Goal: Task Accomplishment & Management: Use online tool/utility

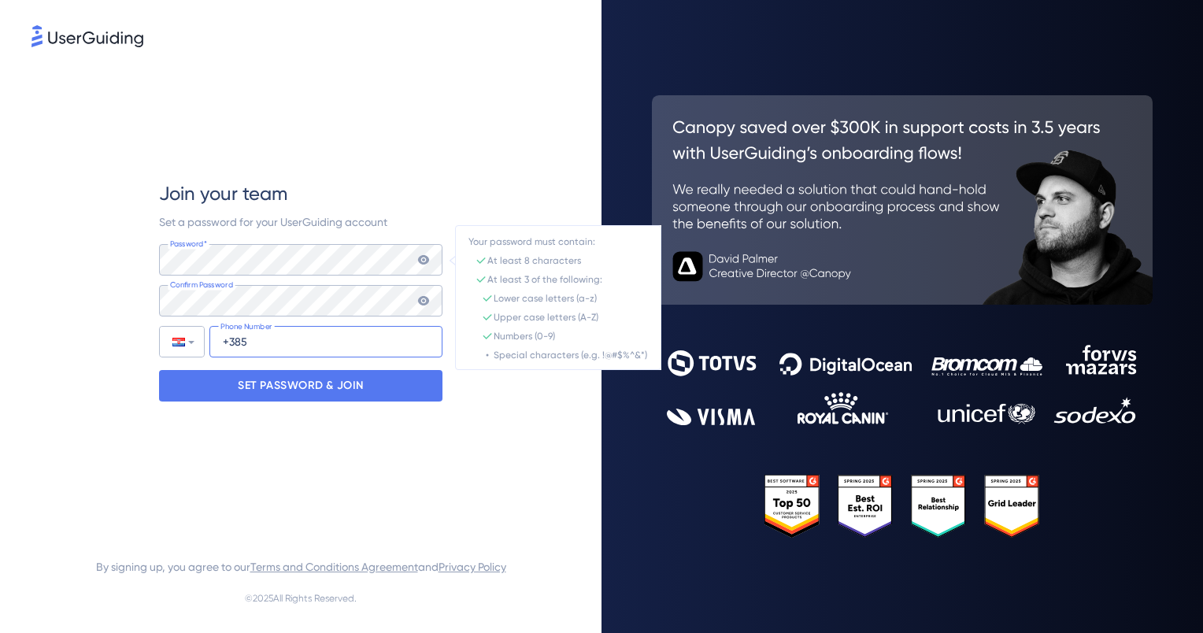
click at [233, 353] on input "+385" at bounding box center [325, 342] width 233 height 32
type input "[PHONE_NUMBER]"
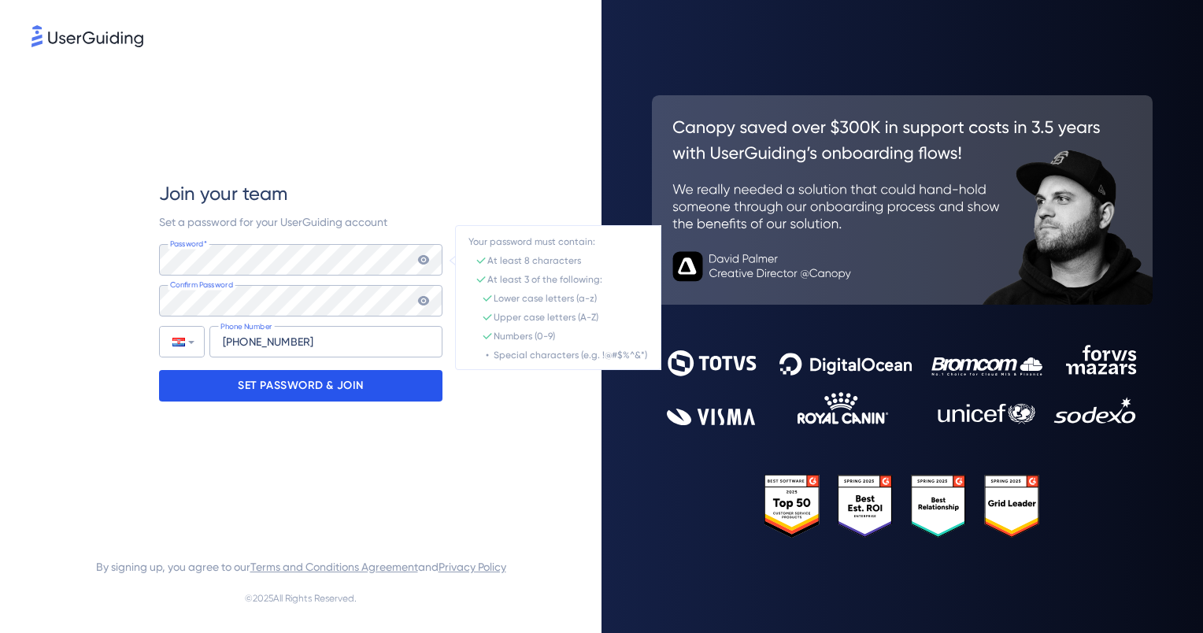
click at [311, 380] on p "SET PASSWORD & JOIN" at bounding box center [301, 385] width 126 height 25
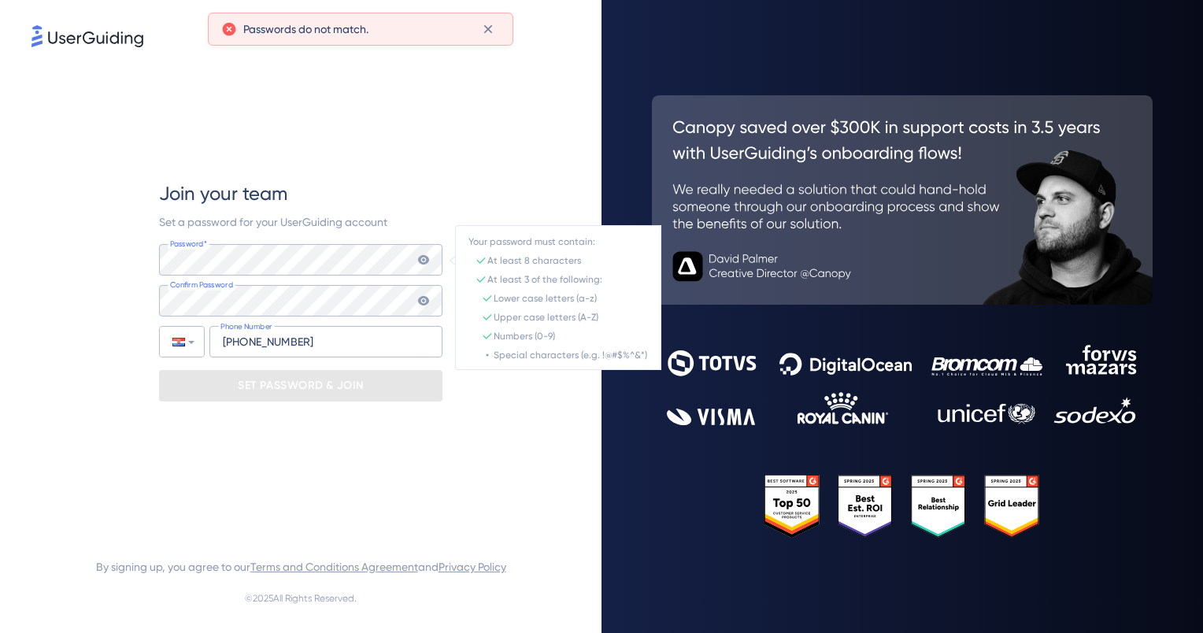
click at [420, 263] on icon at bounding box center [423, 259] width 11 height 9
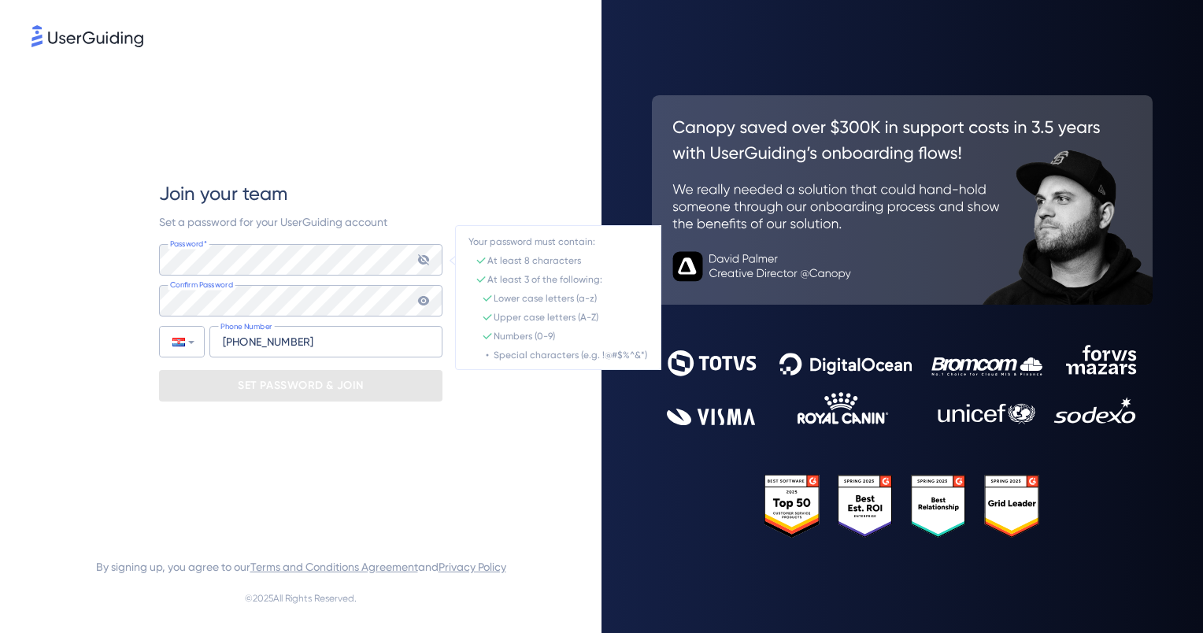
click at [420, 263] on icon at bounding box center [423, 259] width 11 height 11
click at [421, 306] on icon at bounding box center [423, 301] width 13 height 13
click at [423, 302] on icon at bounding box center [423, 301] width 13 height 13
click at [35, 292] on div "Join your team Set a password for your UserGuiding account Password* Your passw…" at bounding box center [301, 291] width 539 height 482
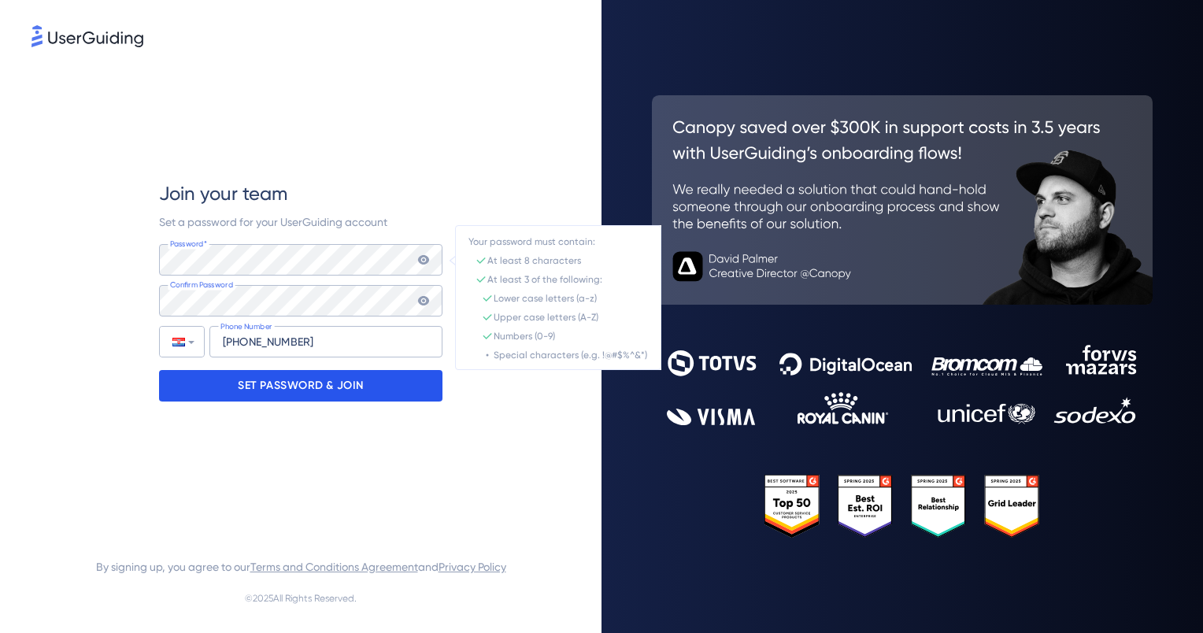
click at [242, 380] on p "SET PASSWORD & JOIN" at bounding box center [301, 385] width 126 height 25
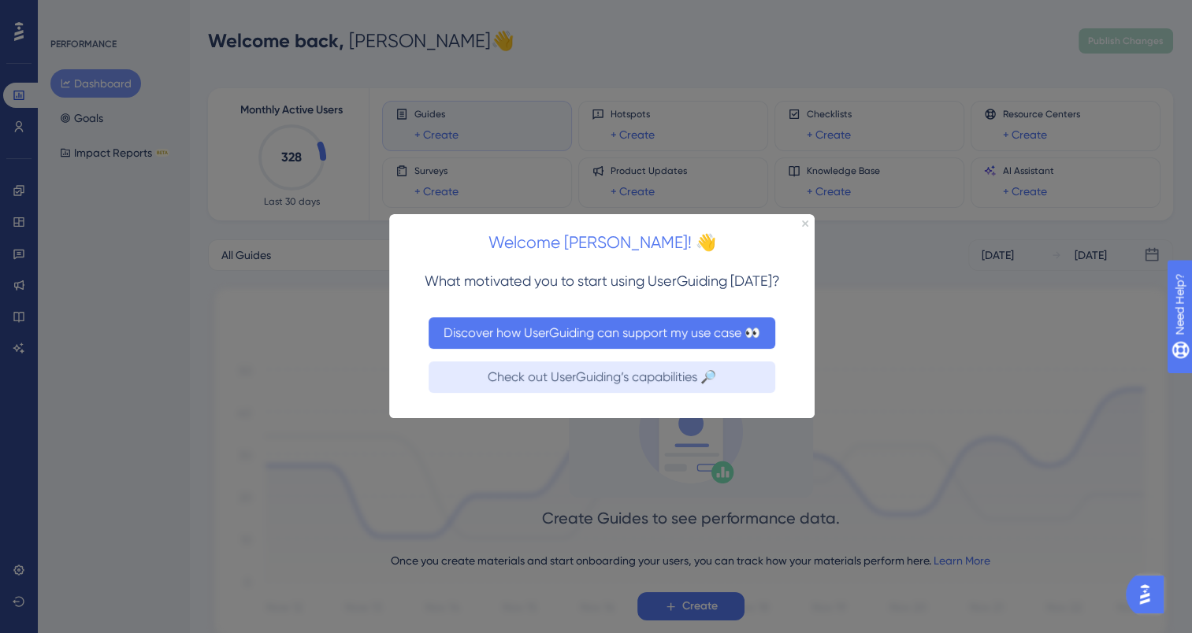
click at [690, 343] on button "Discover how UserGuiding can support my use case 👀" at bounding box center [601, 333] width 347 height 32
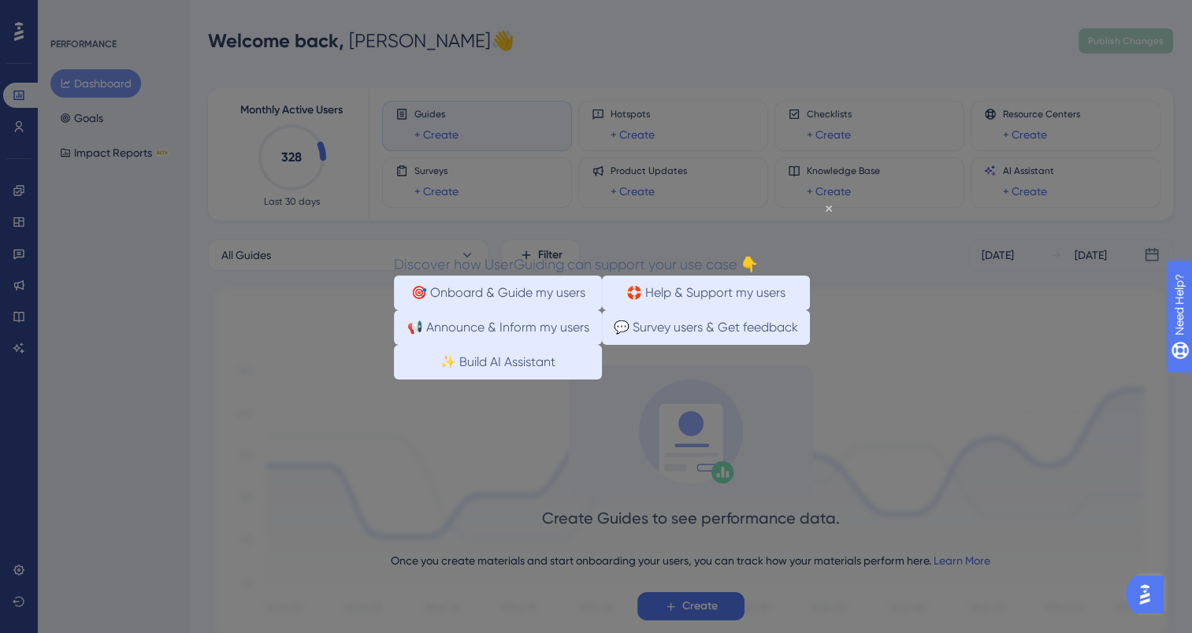
drag, startPoint x: 710, startPoint y: 354, endPoint x: 592, endPoint y: 366, distance: 118.0
click at [592, 345] on div "📢 Announce & Inform my users 💬 Survey users & Get feedback" at bounding box center [602, 327] width 416 height 35
click at [544, 291] on button "🎯 Onboard & Guide my users" at bounding box center [498, 293] width 208 height 35
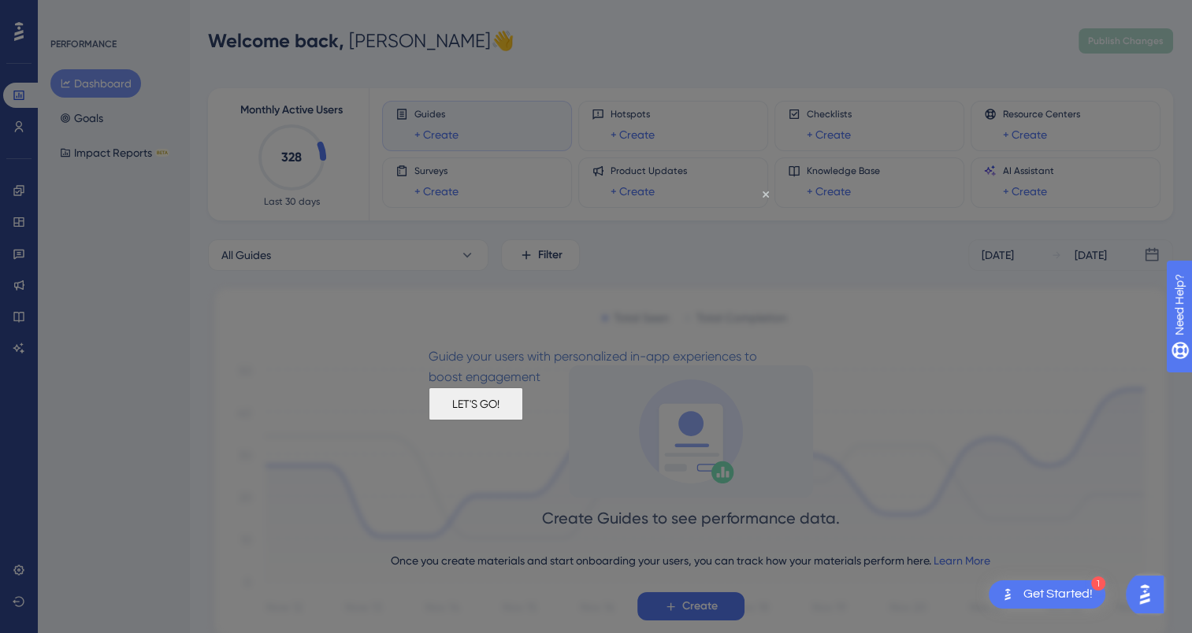
click at [523, 421] on button "LET'S GO!" at bounding box center [475, 403] width 95 height 33
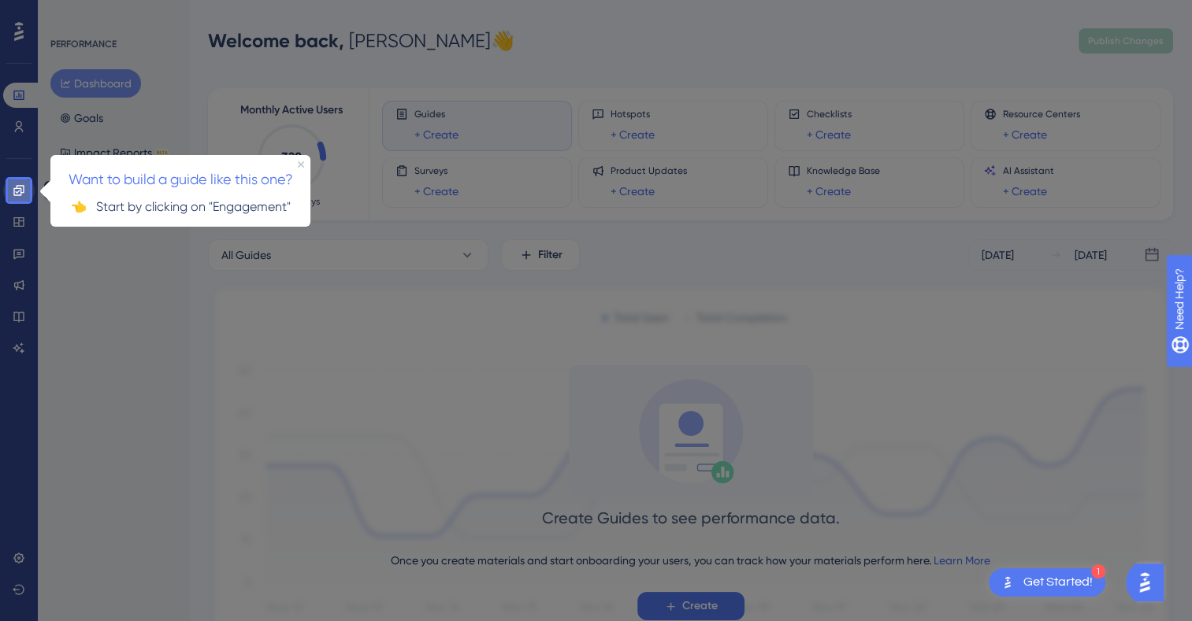
click at [17, 188] on icon at bounding box center [18, 190] width 10 height 10
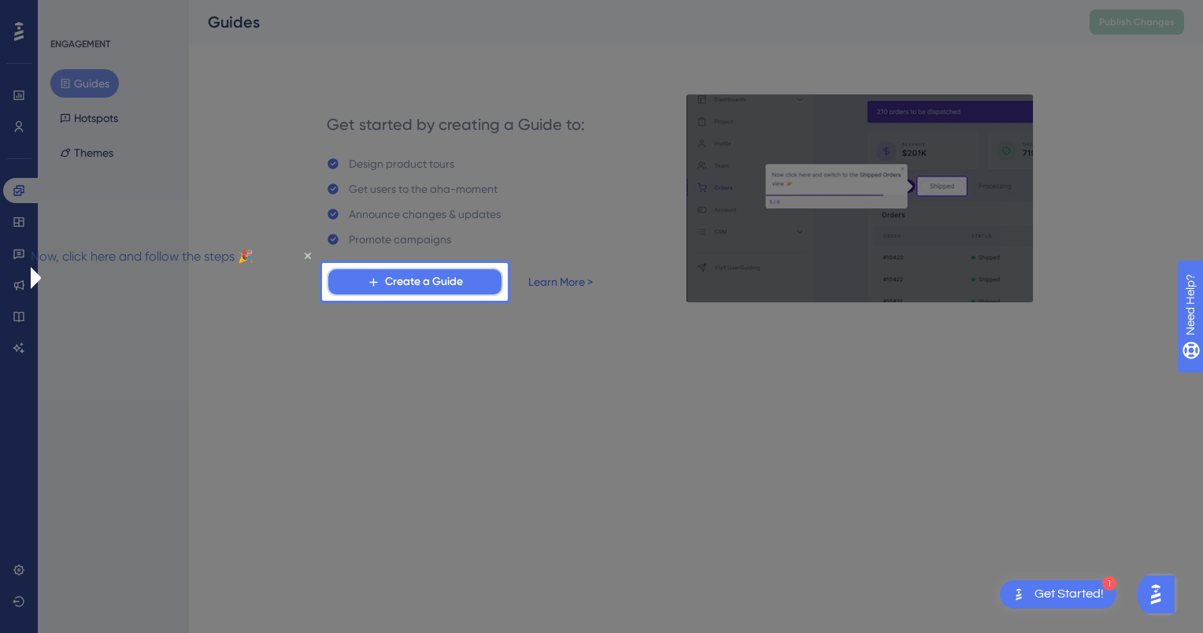
click at [432, 287] on span "Create a Guide" at bounding box center [424, 281] width 78 height 19
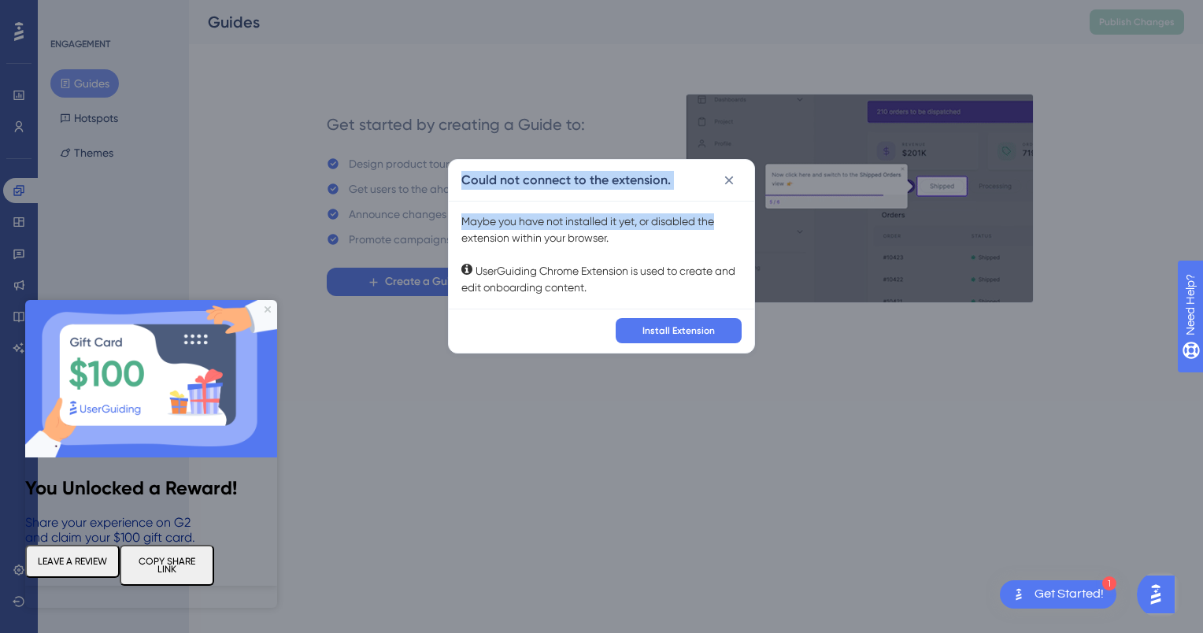
drag, startPoint x: 426, startPoint y: 224, endPoint x: 727, endPoint y: 228, distance: 300.9
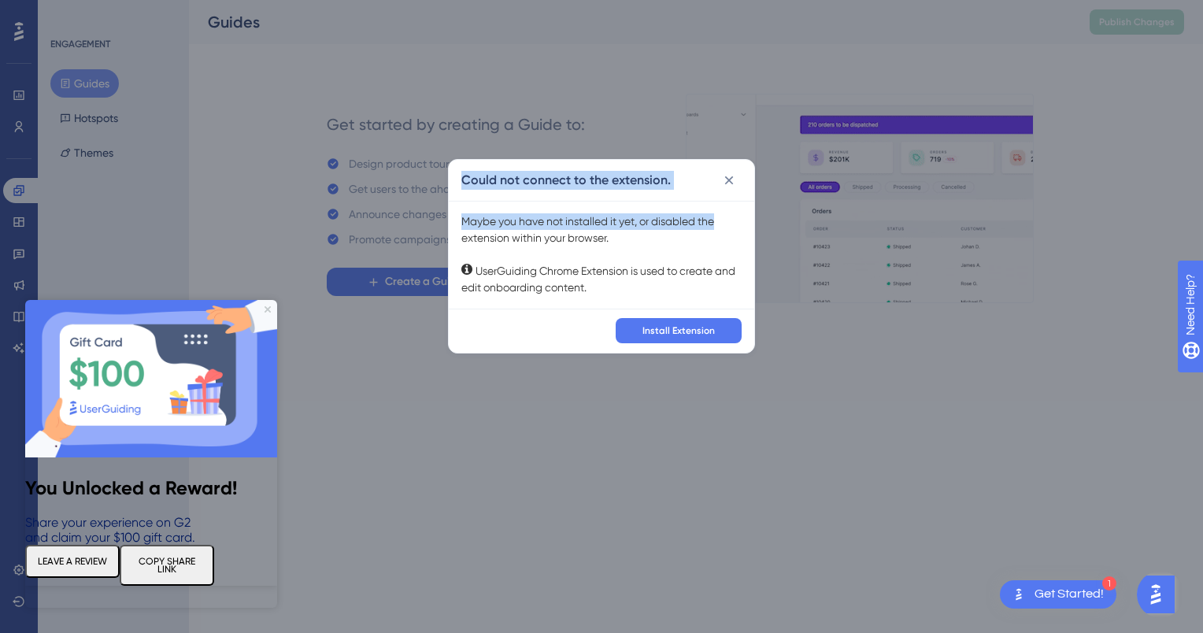
click at [727, 228] on div "Could not connect to the extension. Maybe you have not installed it yet, or dis…" at bounding box center [601, 316] width 1203 height 633
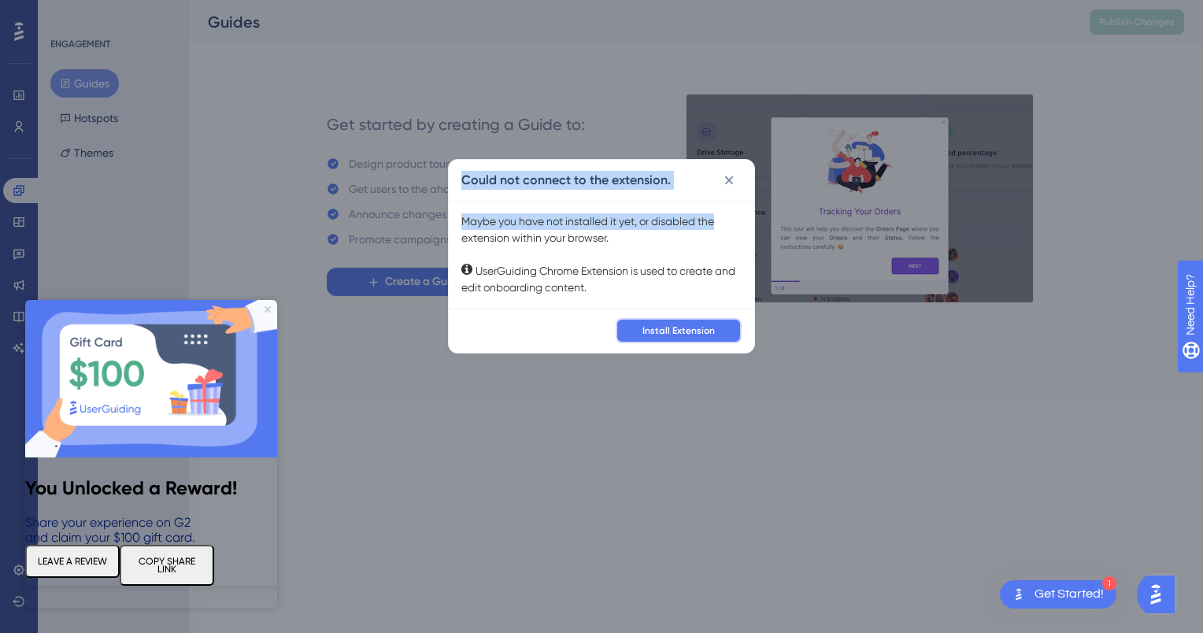
drag, startPoint x: 727, startPoint y: 228, endPoint x: 670, endPoint y: 327, distance: 113.6
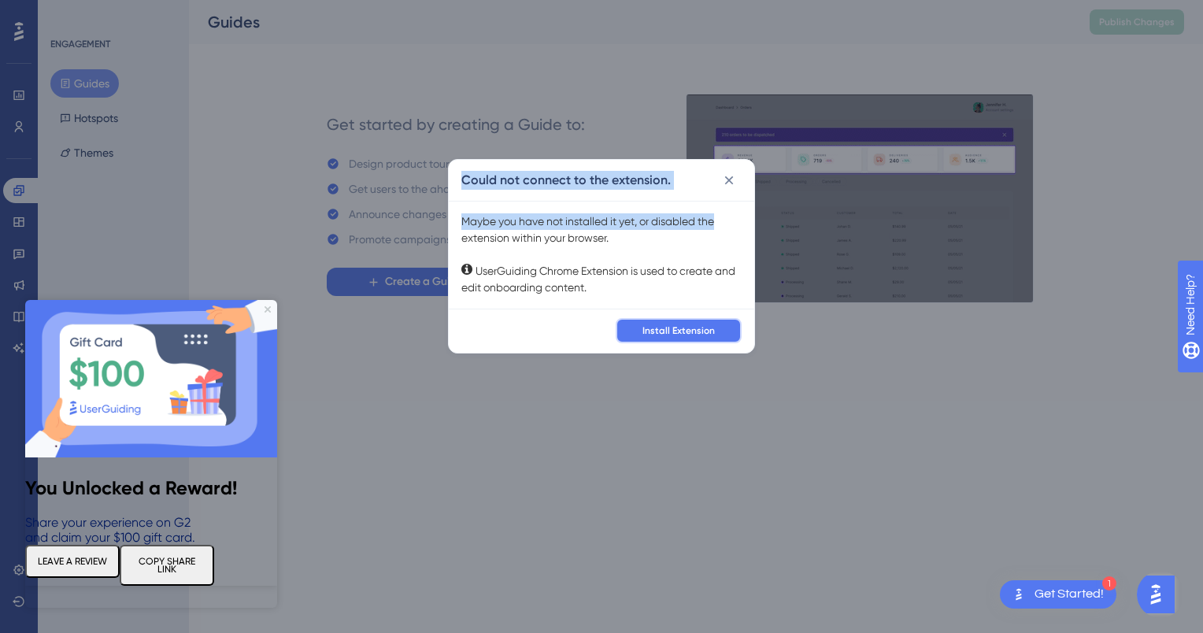
click at [670, 327] on span "Install Extension" at bounding box center [679, 330] width 72 height 13
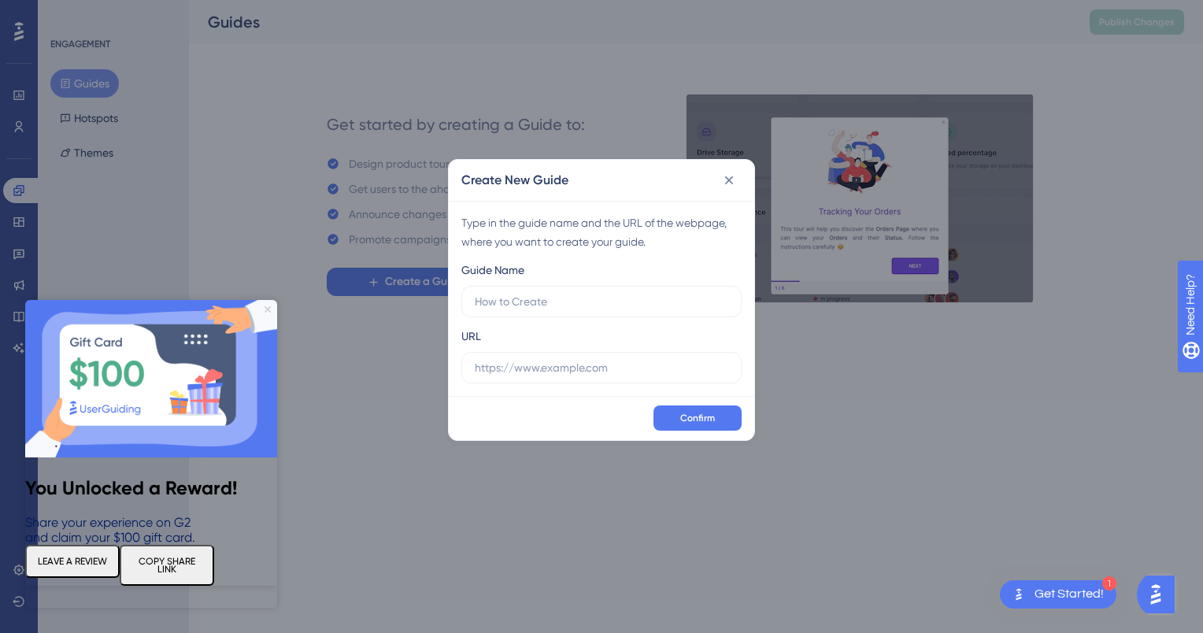
click at [268, 309] on icon "Close Preview" at bounding box center [268, 309] width 6 height 6
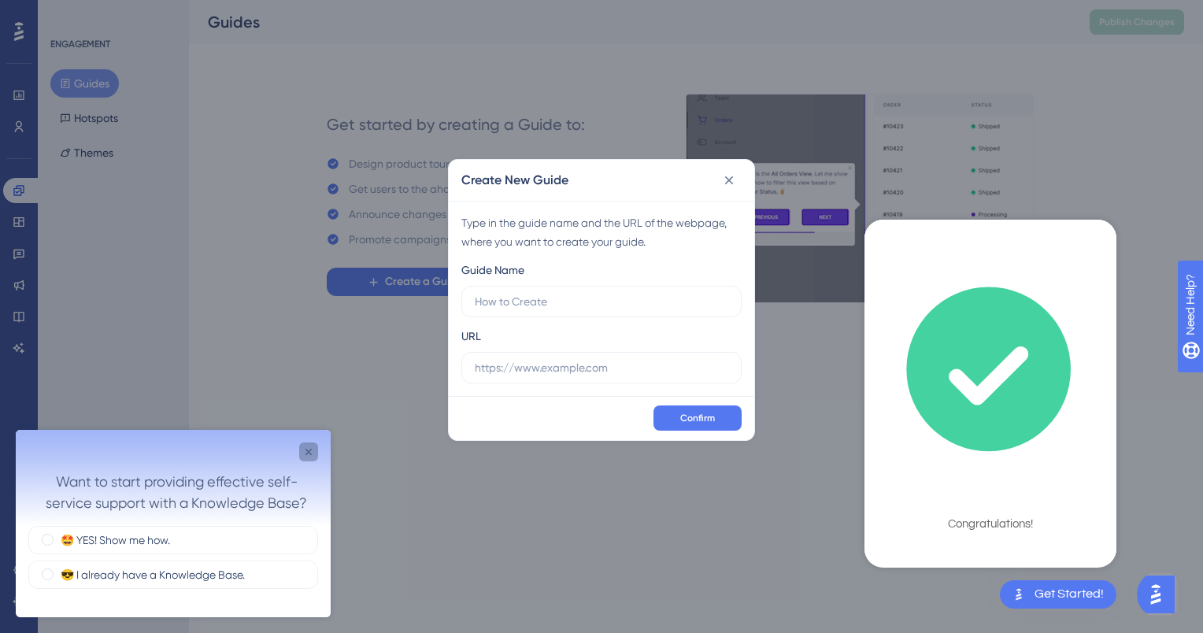
click at [309, 447] on icon "Close survey" at bounding box center [308, 452] width 13 height 13
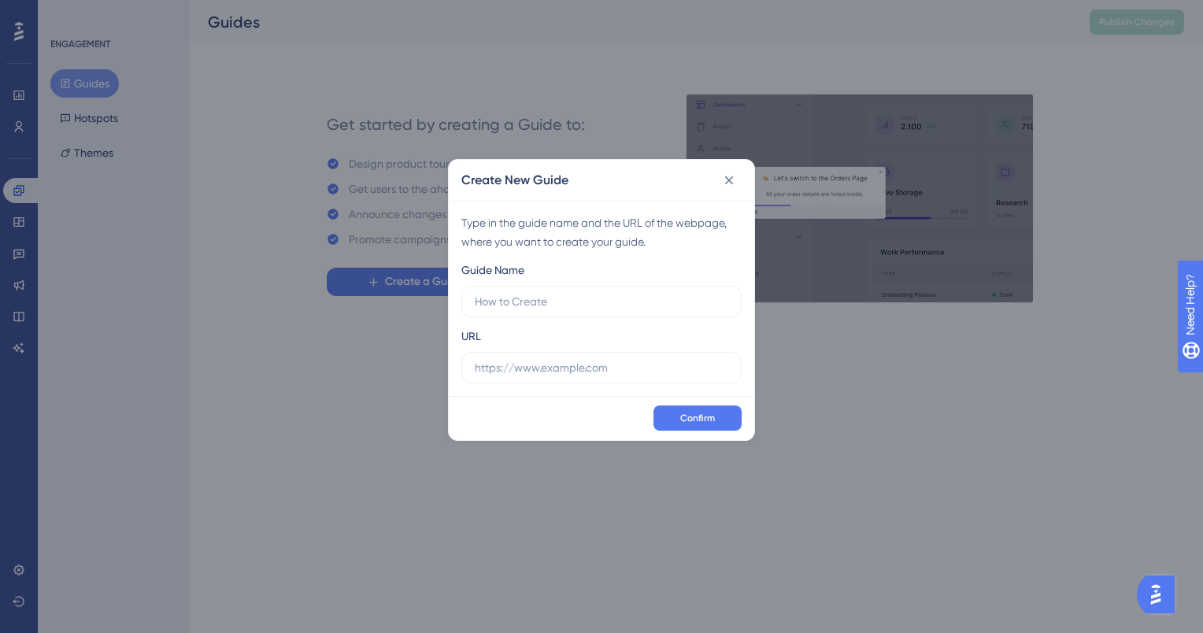
drag, startPoint x: 605, startPoint y: 132, endPoint x: 482, endPoint y: -24, distance: 199.1
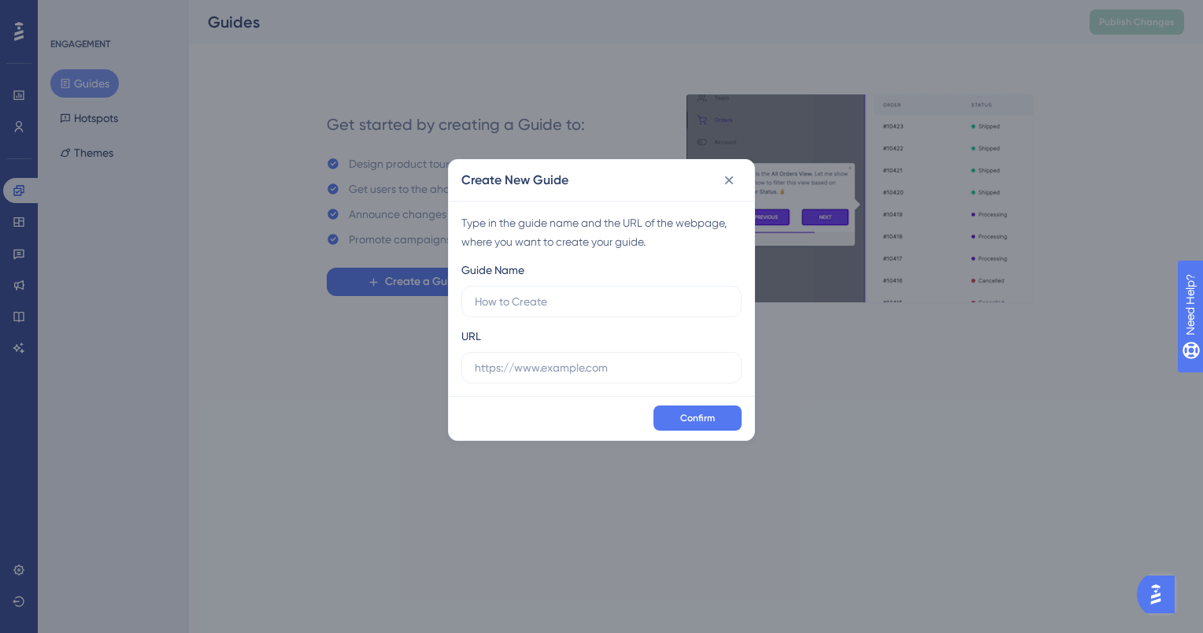
click at [482, 0] on html "Performance Users Engagement Widgets Feedback Product Updates Knowledge Base AI…" at bounding box center [601, 0] width 1203 height 0
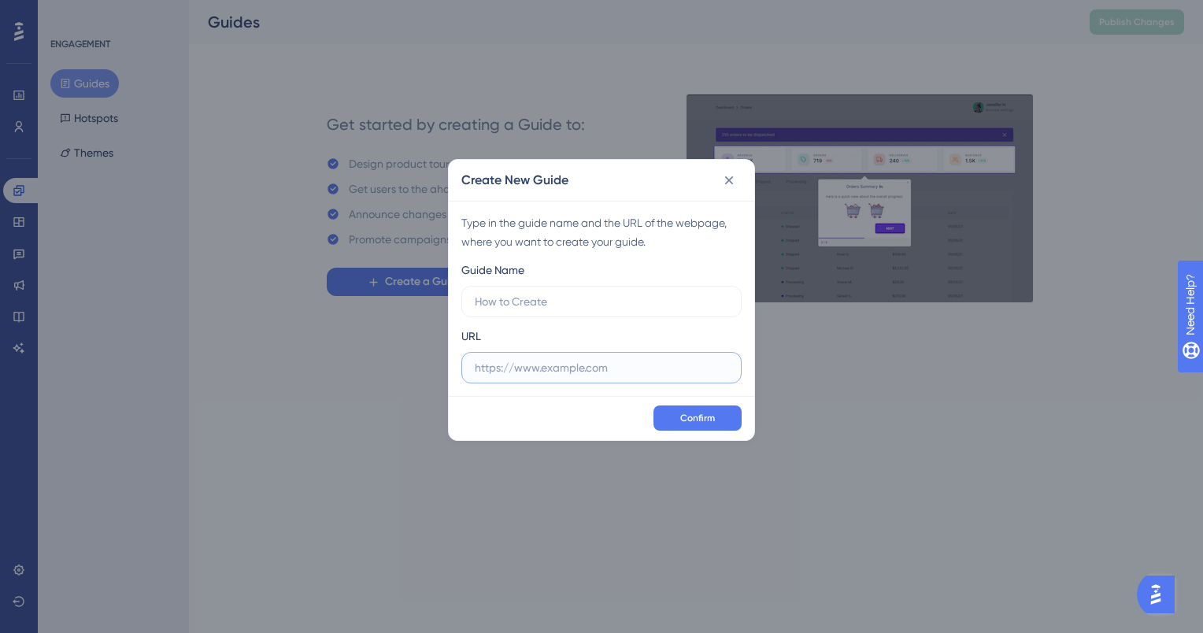
click at [554, 361] on input "text" at bounding box center [602, 367] width 254 height 17
click at [691, 413] on span "Confirm" at bounding box center [697, 418] width 35 height 13
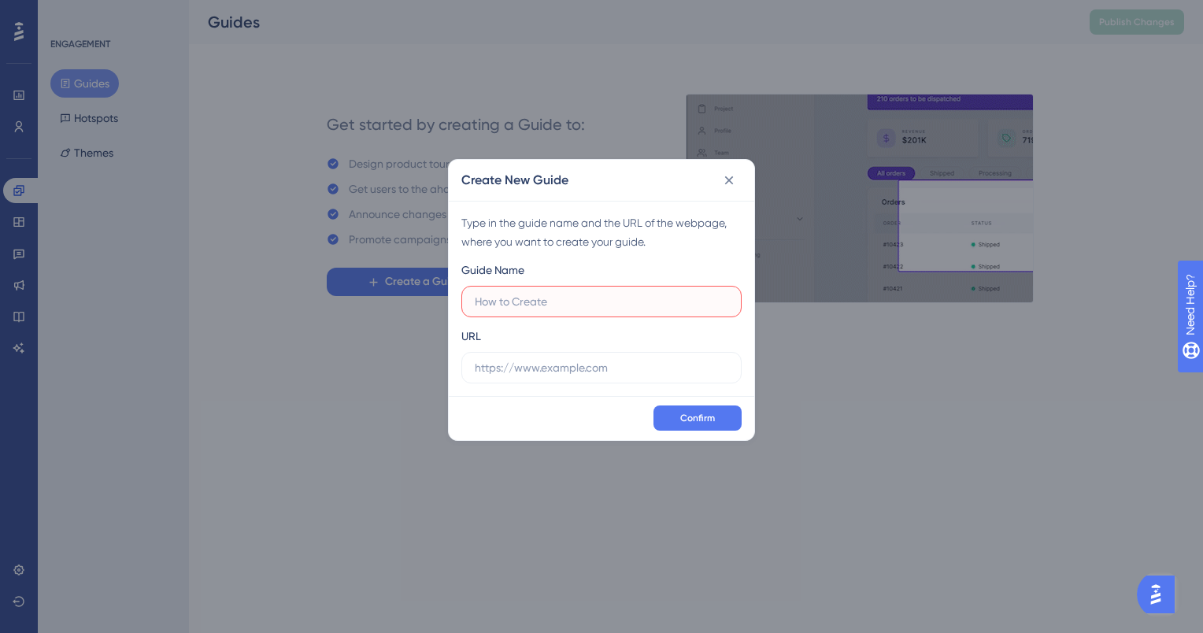
click at [617, 300] on input "text" at bounding box center [602, 301] width 254 height 17
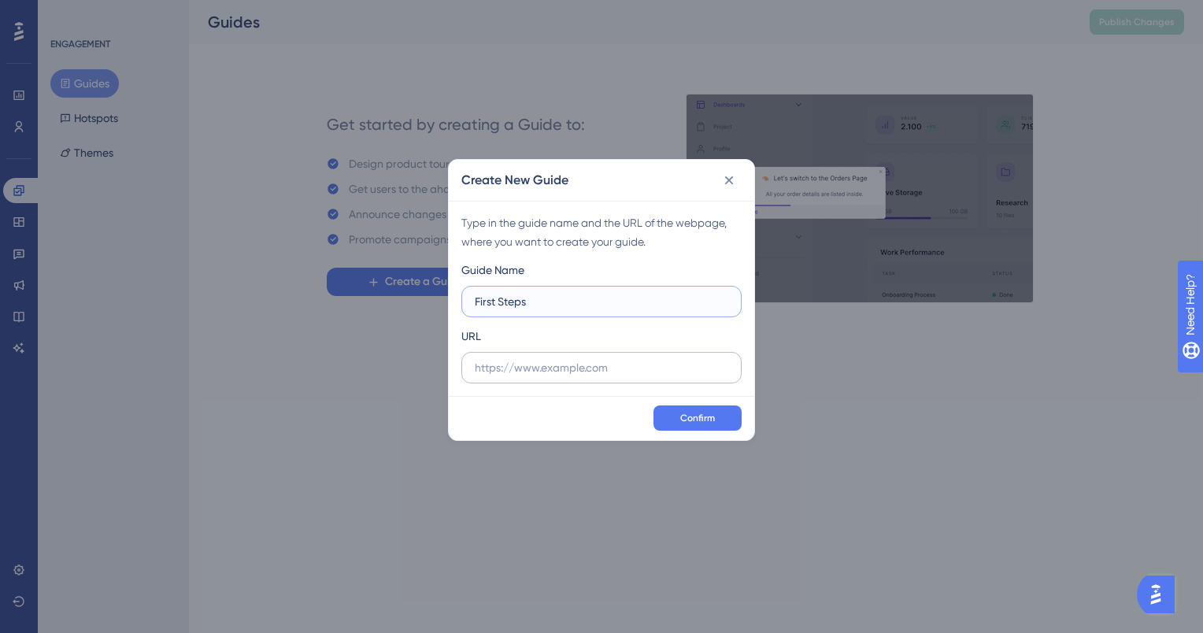
type input "First Steps"
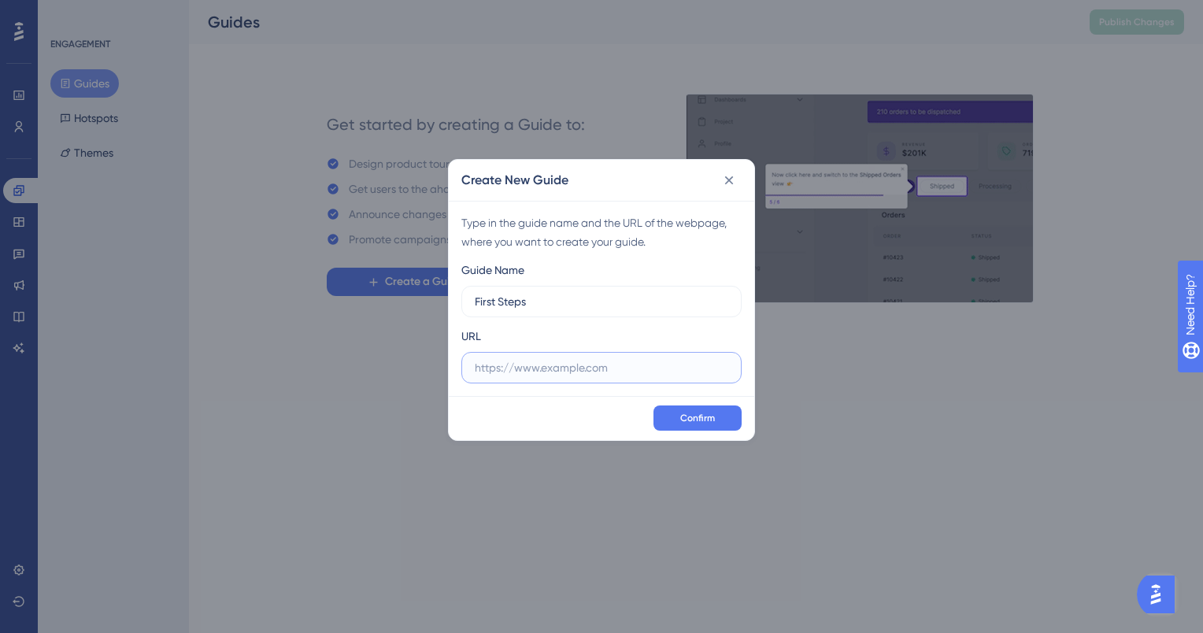
click at [580, 363] on input "text" at bounding box center [602, 367] width 254 height 17
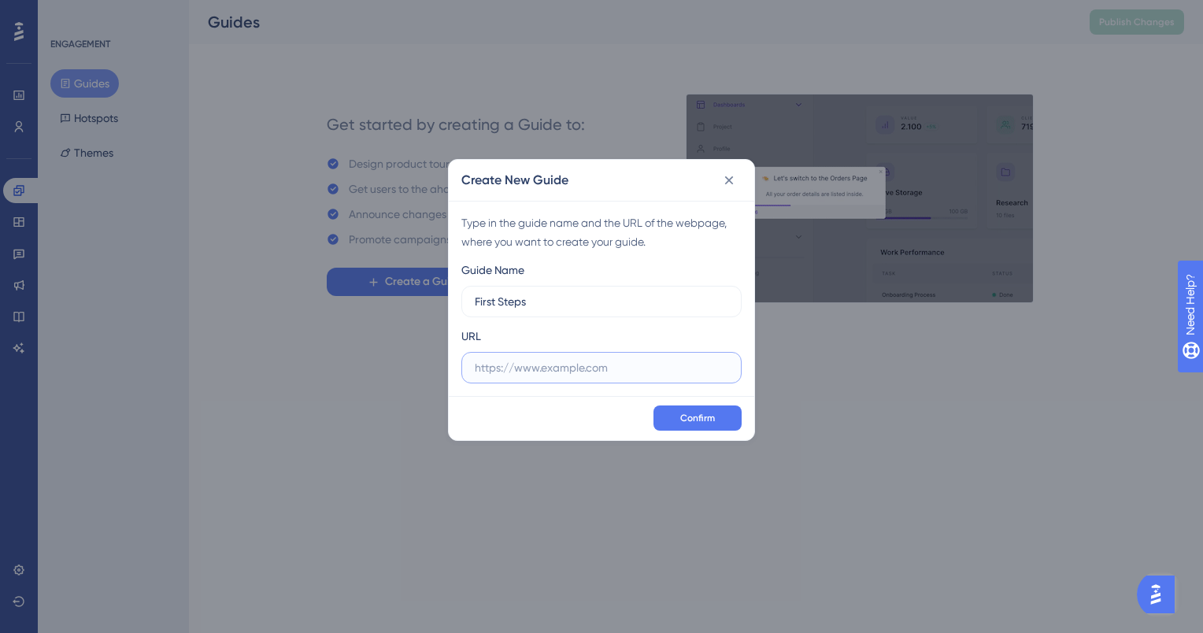
paste input "[URL][DOMAIN_NAME]"
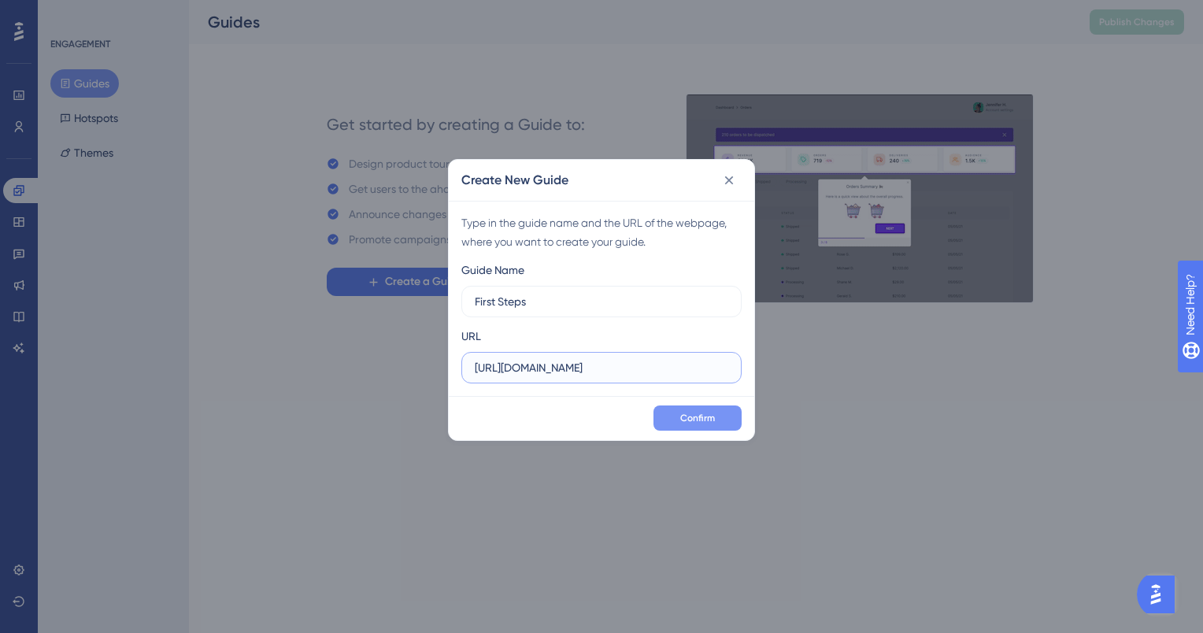
type input "[URL][DOMAIN_NAME]"
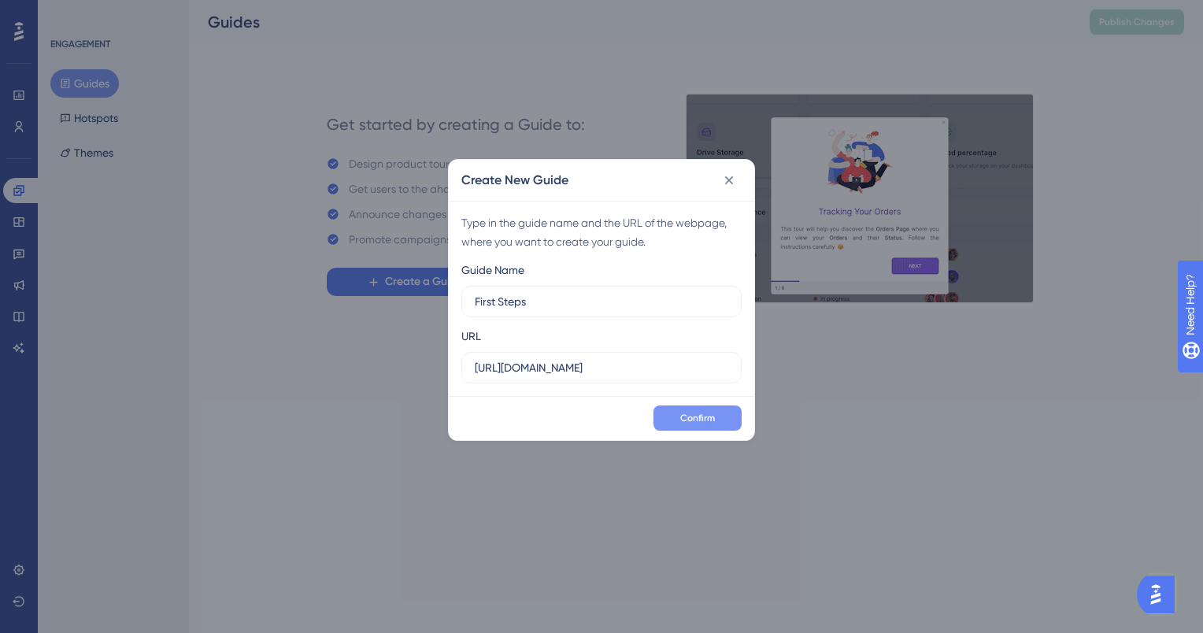
click at [720, 419] on button "Confirm" at bounding box center [698, 418] width 88 height 25
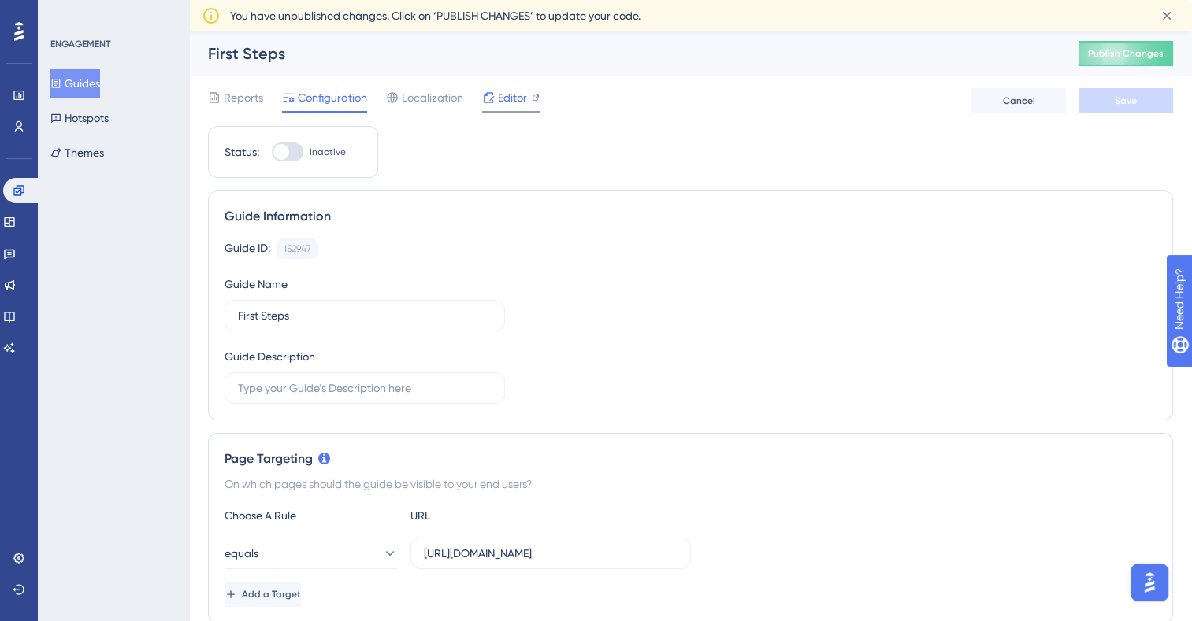
click at [495, 100] on div "Editor" at bounding box center [510, 97] width 57 height 19
